Goal: Information Seeking & Learning: Learn about a topic

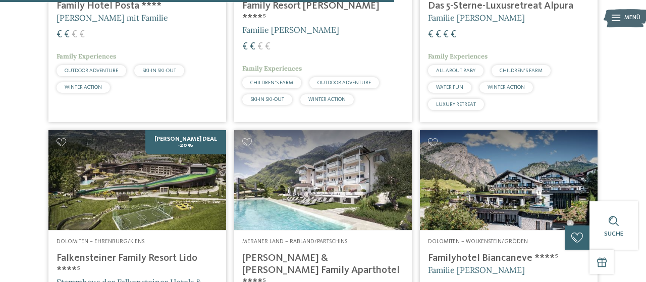
scroll to position [1680, 0]
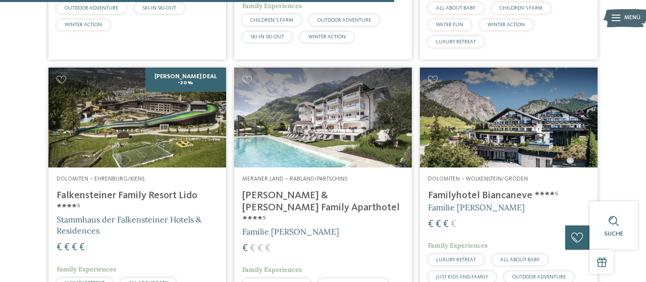
click at [105, 168] on img at bounding box center [137, 118] width 178 height 100
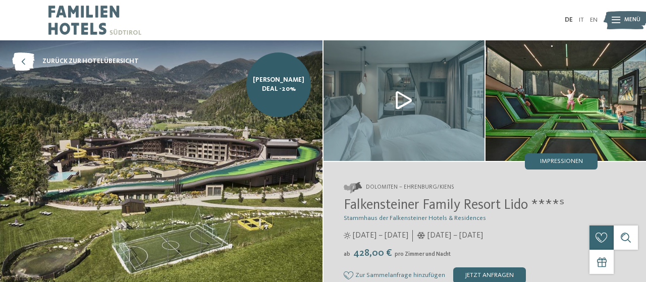
click at [353, 204] on span "Falkensteiner Family Resort Lido ****ˢ" at bounding box center [454, 205] width 221 height 14
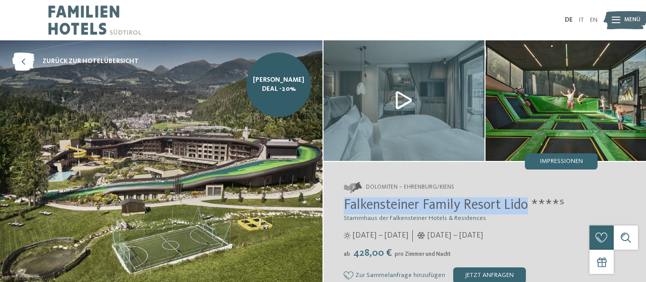
drag, startPoint x: 346, startPoint y: 206, endPoint x: 532, endPoint y: 201, distance: 185.3
click at [532, 201] on span "Falkensteiner Family Resort Lido ****ˢ" at bounding box center [454, 205] width 221 height 14
copy span "Falkensteiner Family Resort Lido"
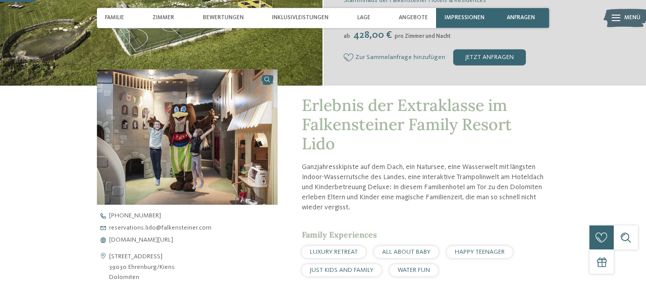
scroll to position [263, 0]
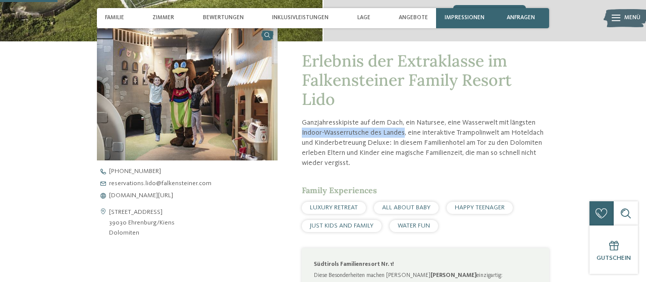
drag, startPoint x: 301, startPoint y: 132, endPoint x: 402, endPoint y: 133, distance: 101.0
copy p "Indoor-Wasserrutsche des Landes"
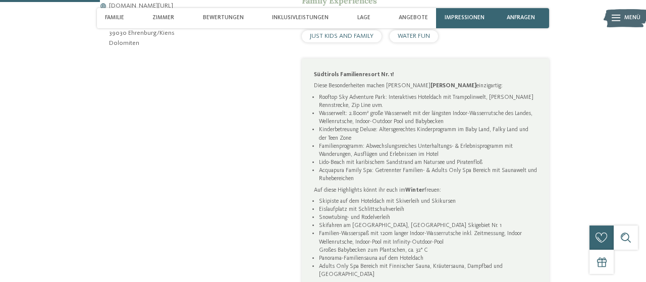
scroll to position [473, 0]
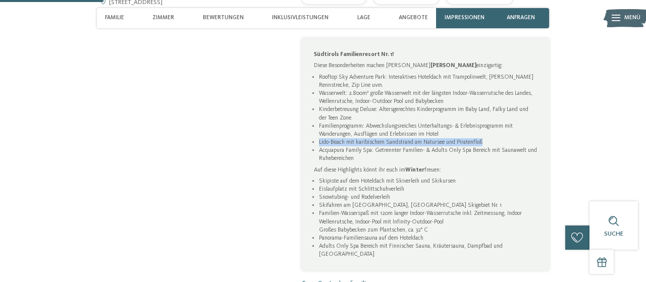
drag, startPoint x: 320, startPoint y: 147, endPoint x: 489, endPoint y: 141, distance: 169.7
click at [489, 141] on li "Lido-Beach mit karibischem Sandstrand am Natursee und Piratenfloß" at bounding box center [428, 142] width 218 height 8
copy li "Lido-Beach mit karibischem Sandstrand am Natursee und Piratenfloß"
